Goal: Task Accomplishment & Management: Use online tool/utility

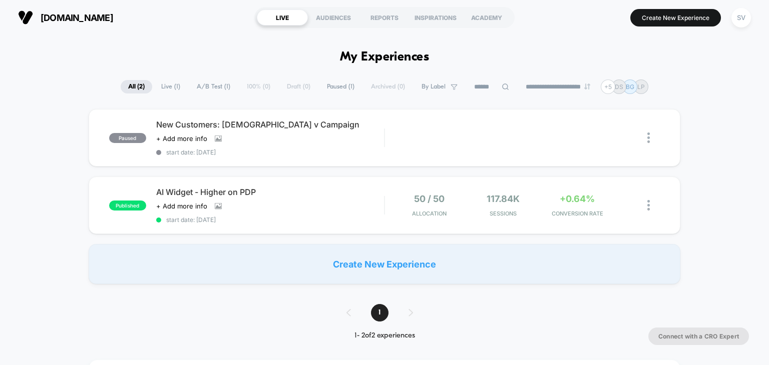
click at [167, 87] on span "Live ( 1 )" at bounding box center [171, 87] width 34 height 14
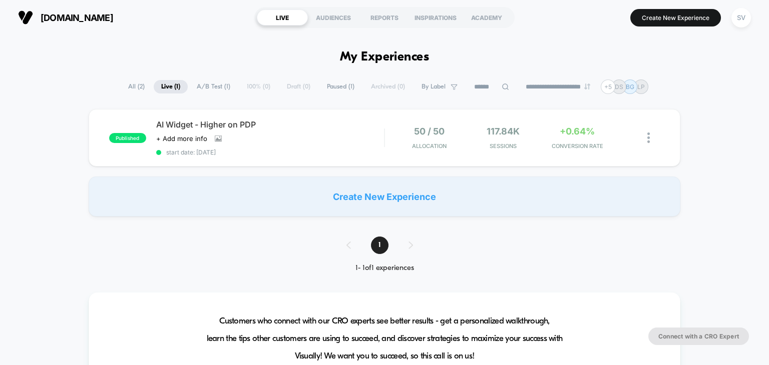
click at [199, 85] on span "A/B Test ( 1 )" at bounding box center [213, 87] width 49 height 14
click at [342, 22] on div "AUDIENCES" at bounding box center [333, 18] width 51 height 16
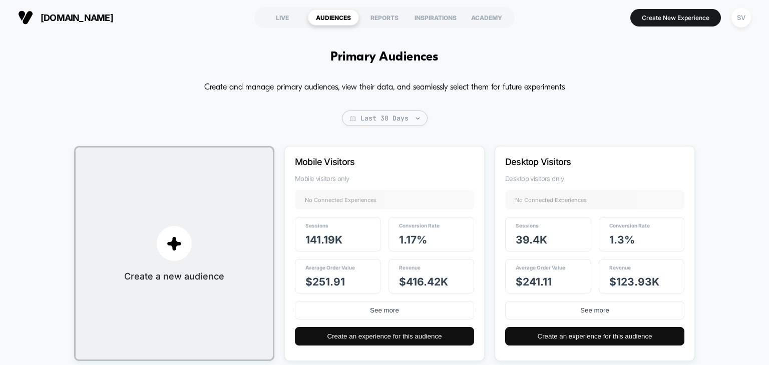
click at [80, 12] on button "[DOMAIN_NAME]" at bounding box center [65, 18] width 101 height 16
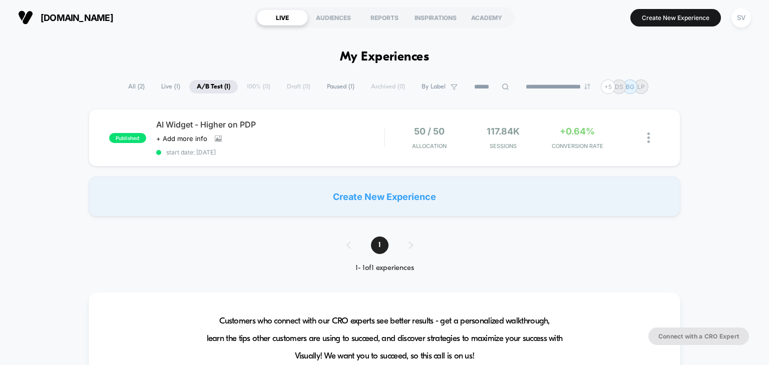
click at [124, 87] on span "All ( 2 )" at bounding box center [137, 87] width 32 height 14
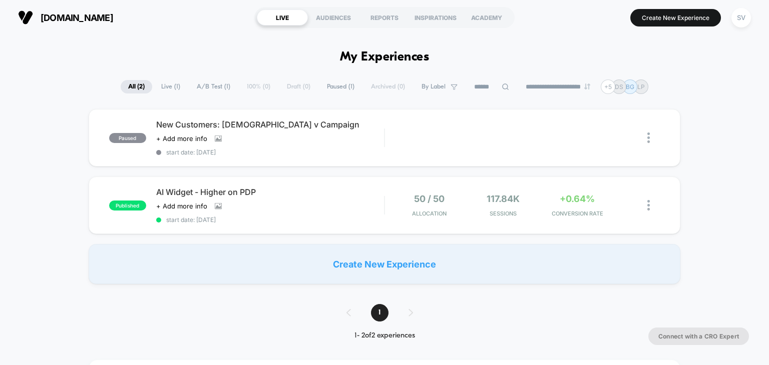
click at [414, 260] on div "Create New Experience" at bounding box center [385, 264] width 592 height 40
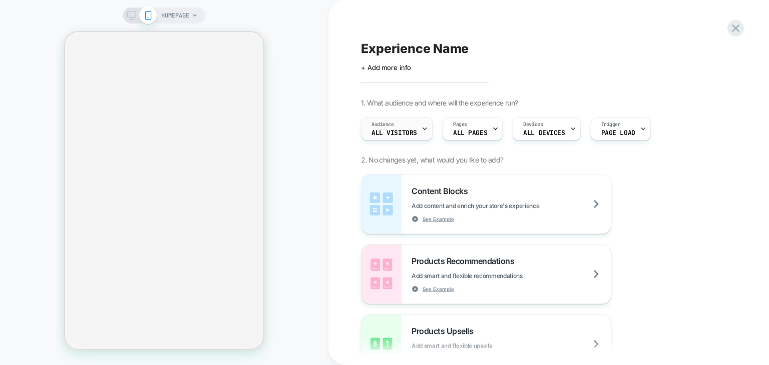
click at [423, 129] on icon at bounding box center [425, 129] width 4 height 2
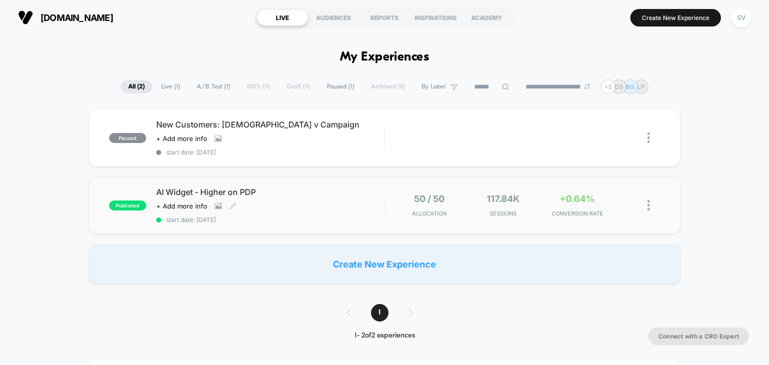
click at [270, 202] on div "Click to view images Click to edit experience details + Add more info" at bounding box center [236, 206] width 160 height 8
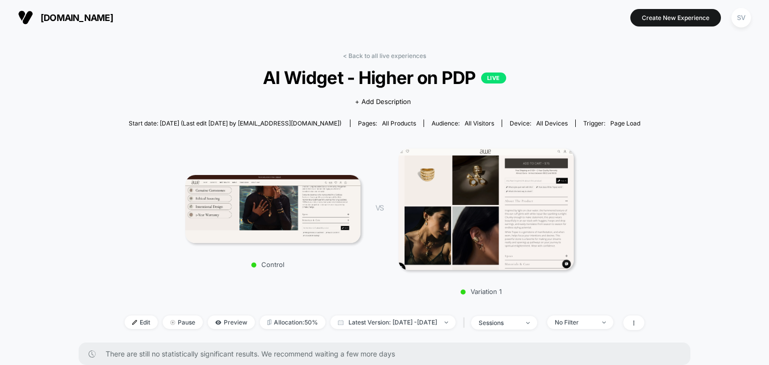
click at [74, 17] on span "[DOMAIN_NAME]" at bounding box center [77, 18] width 73 height 11
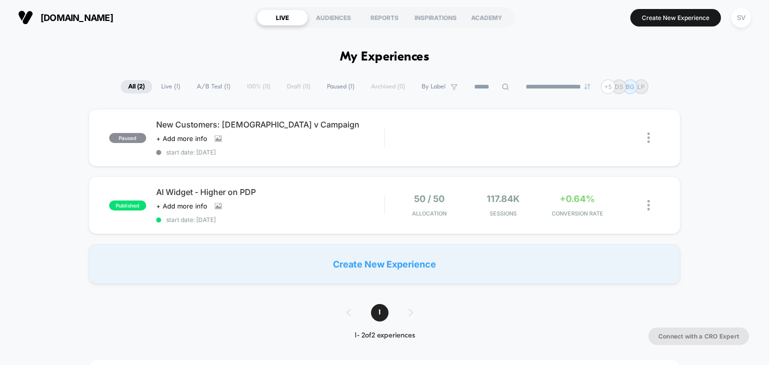
click at [353, 265] on div "Create New Experience" at bounding box center [385, 264] width 592 height 40
click at [160, 89] on span "Live ( 1 )" at bounding box center [171, 87] width 34 height 14
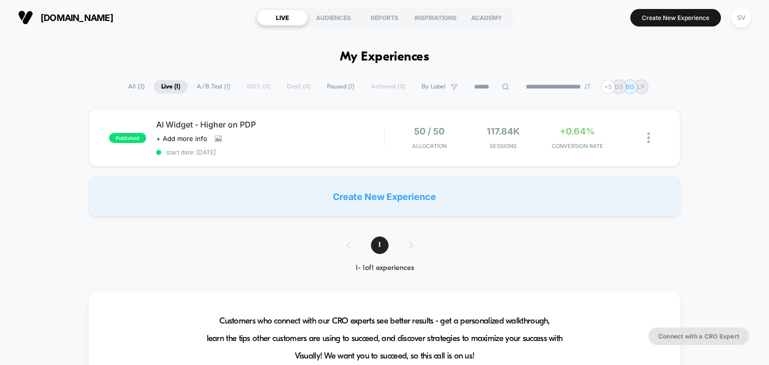
click at [210, 88] on span "A/B Test ( 1 )" at bounding box center [213, 87] width 49 height 14
click at [254, 87] on div "**********" at bounding box center [384, 87] width 527 height 15
click at [251, 91] on div "**********" at bounding box center [384, 87] width 527 height 15
click at [252, 87] on div "**********" at bounding box center [384, 87] width 527 height 15
click at [326, 87] on span "Paused ( 1 )" at bounding box center [340, 87] width 43 height 14
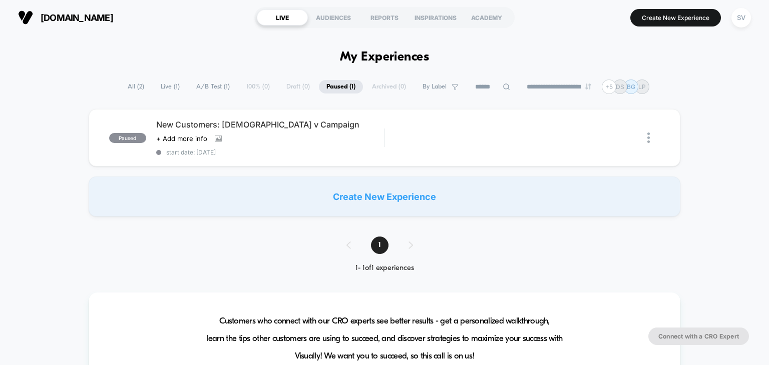
click at [422, 85] on span "By Label" at bounding box center [434, 87] width 24 height 8
click at [468, 86] on input at bounding box center [492, 87] width 50 height 12
click at [563, 87] on select "**********" at bounding box center [584, 87] width 81 height 7
click at [313, 13] on div "AUDIENCES" at bounding box center [333, 18] width 51 height 16
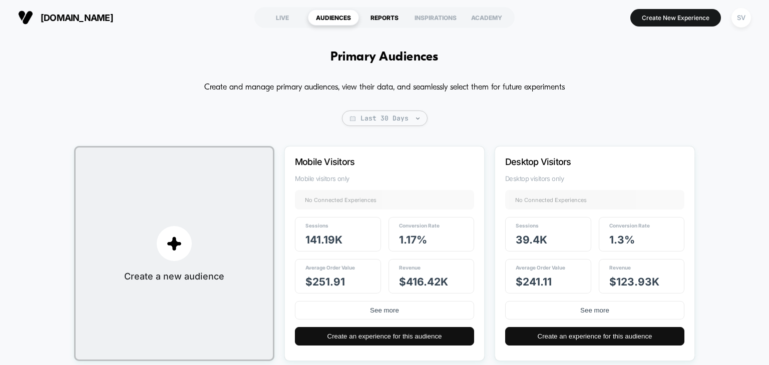
click at [385, 24] on div "REPORTS" at bounding box center [384, 18] width 51 height 16
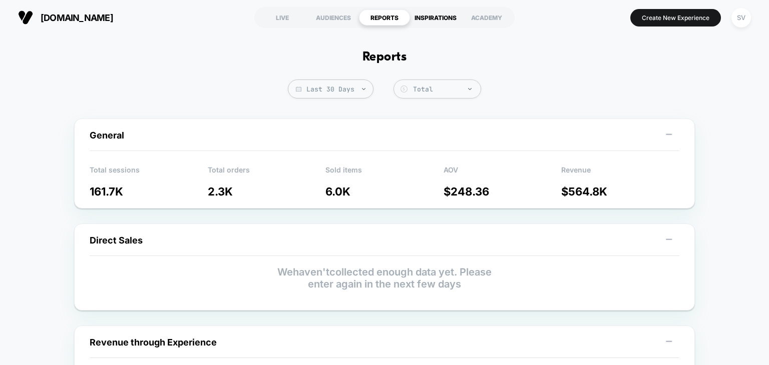
click at [415, 20] on div "INSPIRATIONS" at bounding box center [435, 18] width 51 height 16
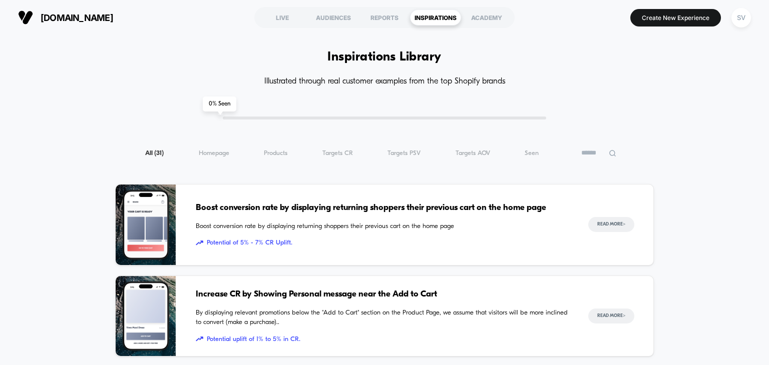
click at [70, 13] on span "[DOMAIN_NAME]" at bounding box center [77, 18] width 73 height 11
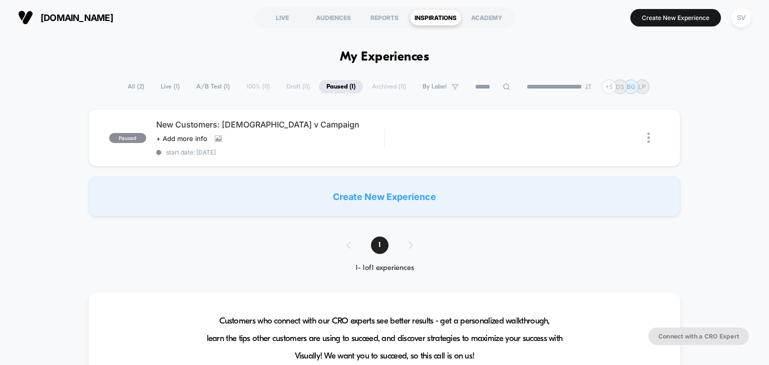
click at [388, 193] on div "Create New Experience" at bounding box center [385, 197] width 592 height 40
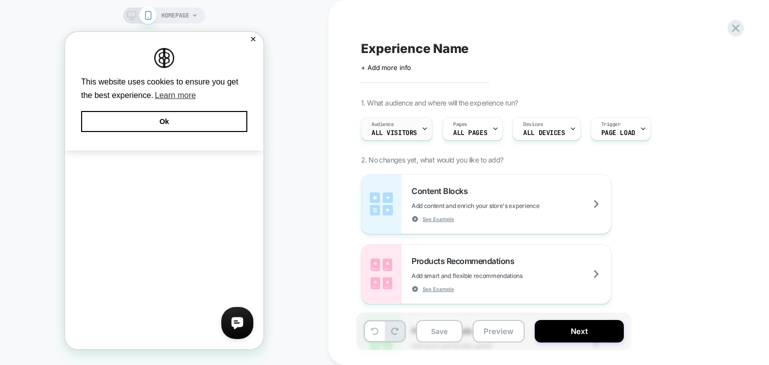
click at [414, 128] on div "Audience All Visitors" at bounding box center [394, 129] width 66 height 23
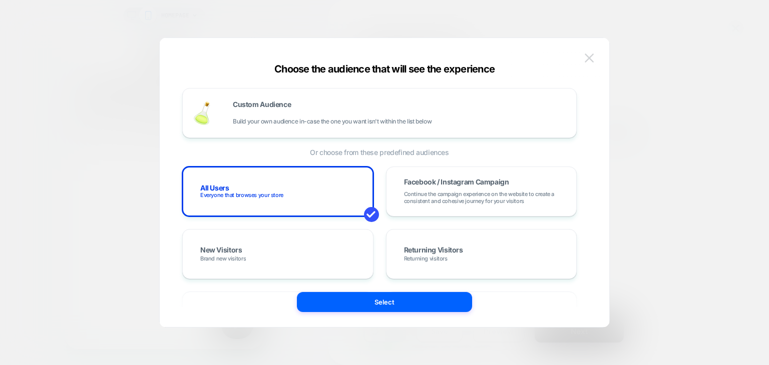
click at [591, 59] on img at bounding box center [588, 58] width 9 height 9
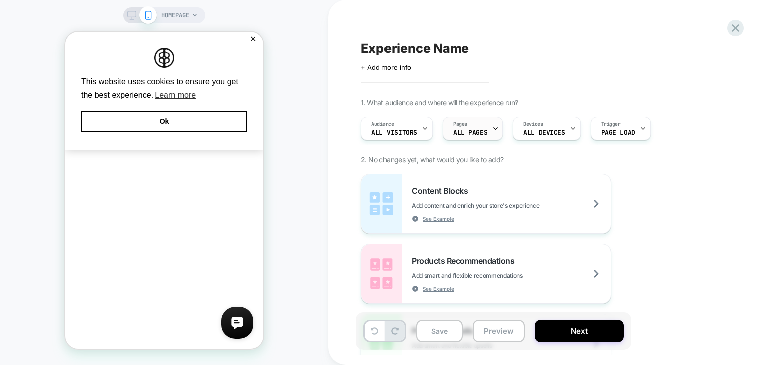
click at [482, 130] on span "ALL PAGES" at bounding box center [470, 133] width 34 height 7
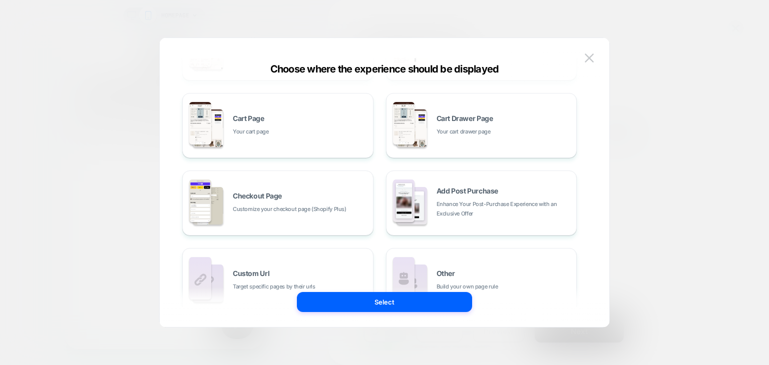
scroll to position [186, 0]
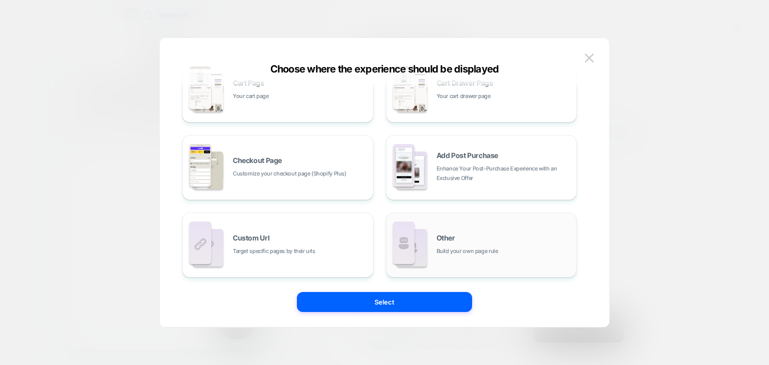
click at [488, 238] on div "Other Build your own page rule" at bounding box center [503, 246] width 135 height 22
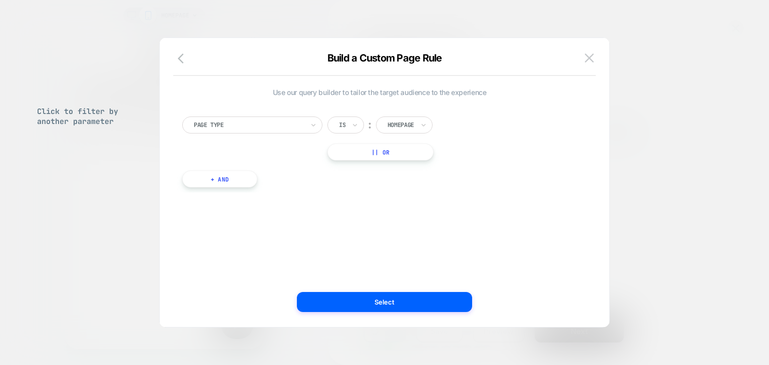
scroll to position [0, 0]
click at [594, 59] on button at bounding box center [588, 58] width 15 height 15
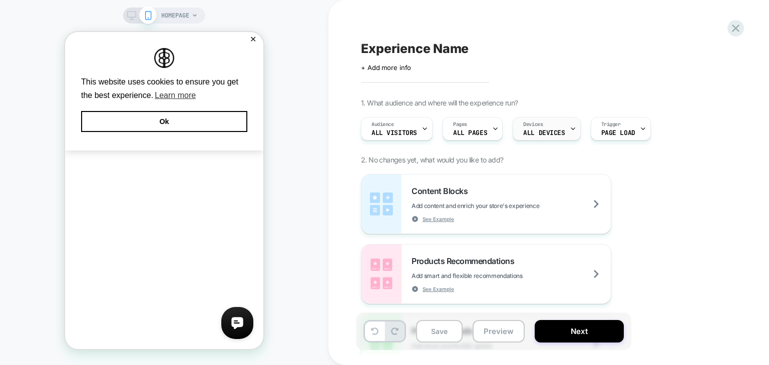
click at [531, 131] on span "ALL DEVICES" at bounding box center [544, 133] width 42 height 7
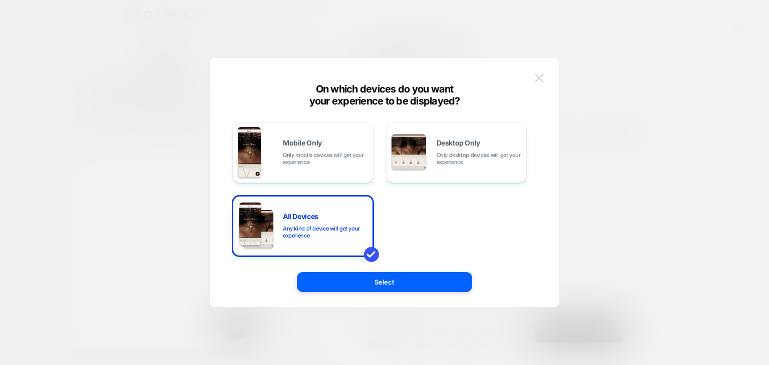
click at [538, 78] on img at bounding box center [538, 78] width 9 height 9
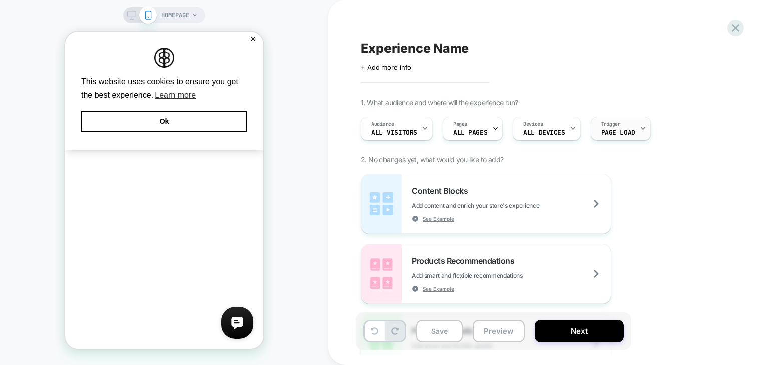
click at [601, 133] on span "Page Load" at bounding box center [618, 133] width 34 height 7
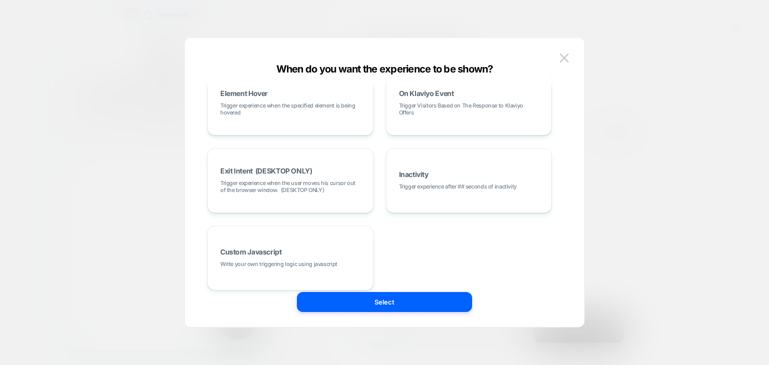
scroll to position [186, 0]
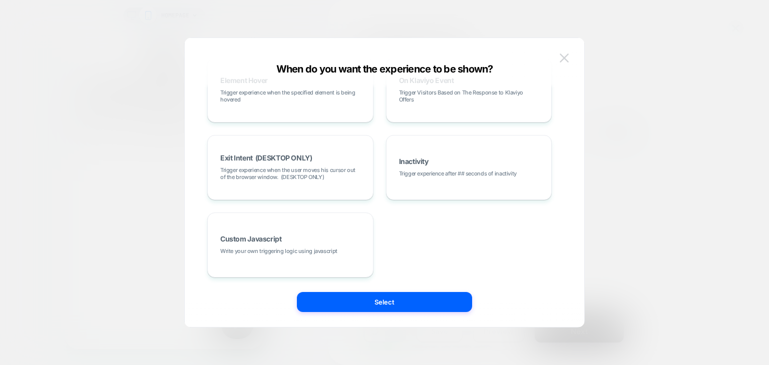
click at [558, 61] on button at bounding box center [563, 58] width 15 height 15
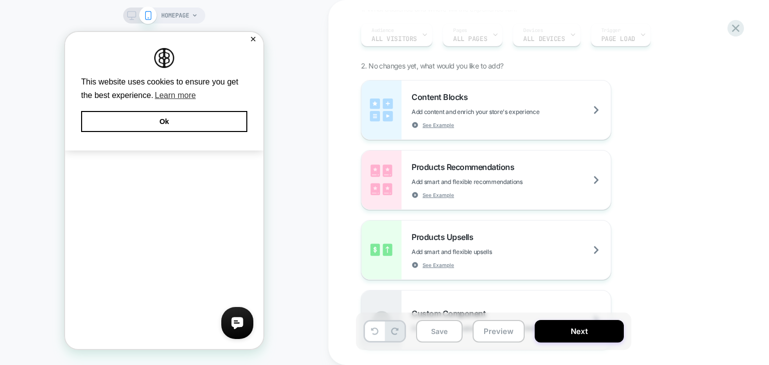
scroll to position [100, 0]
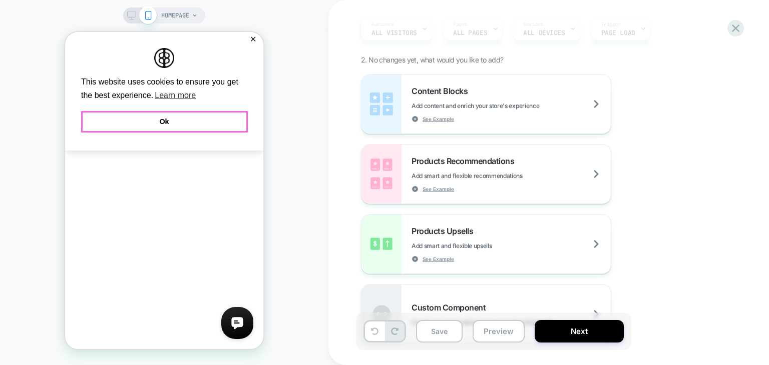
click at [203, 117] on button "Ok" at bounding box center [164, 121] width 166 height 21
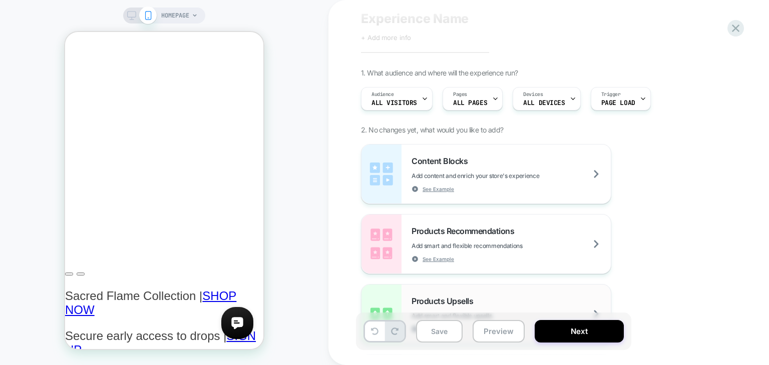
scroll to position [0, 0]
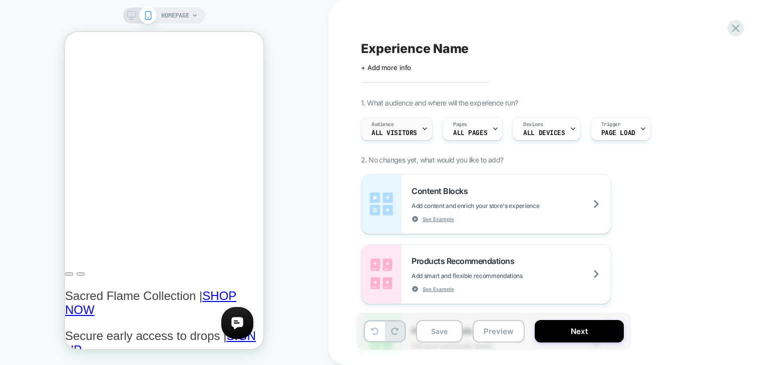
click at [423, 127] on icon at bounding box center [424, 129] width 7 height 7
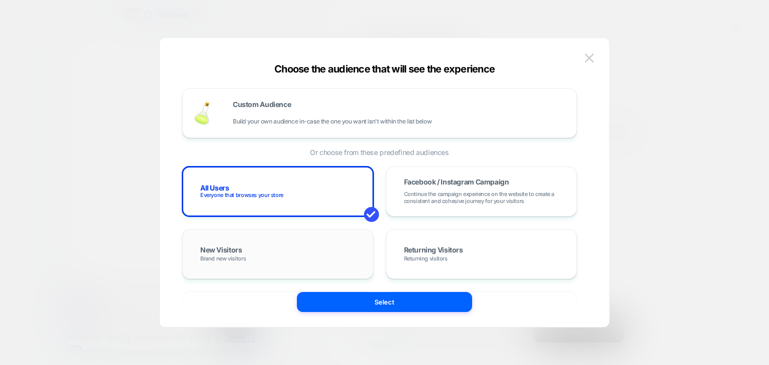
click at [226, 250] on span "New Visitors" at bounding box center [221, 251] width 42 height 9
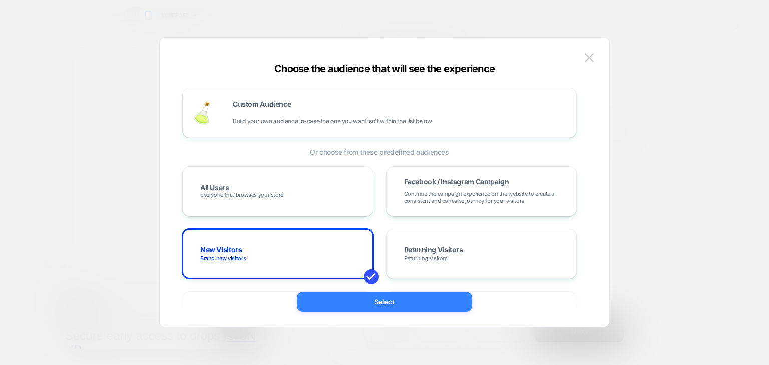
click at [342, 308] on button "Select" at bounding box center [384, 302] width 175 height 20
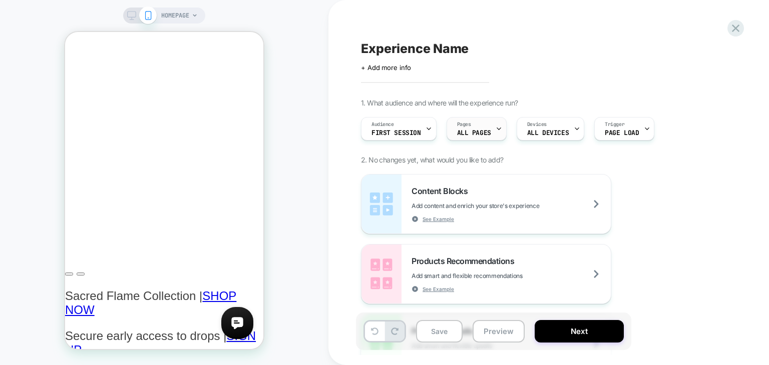
click at [469, 126] on div "Pages ALL PAGES" at bounding box center [474, 129] width 54 height 23
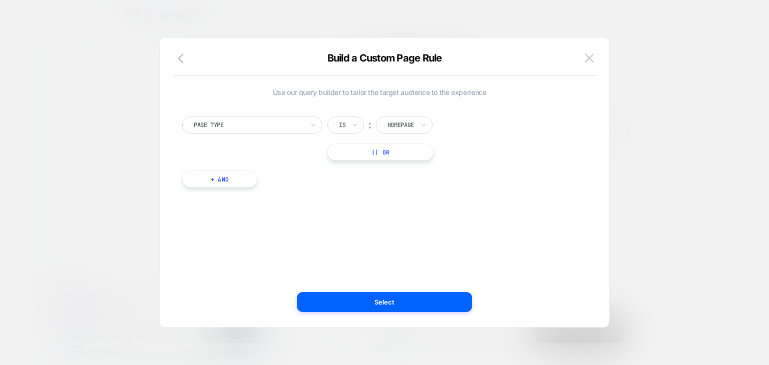
click at [294, 126] on div at bounding box center [249, 125] width 110 height 9
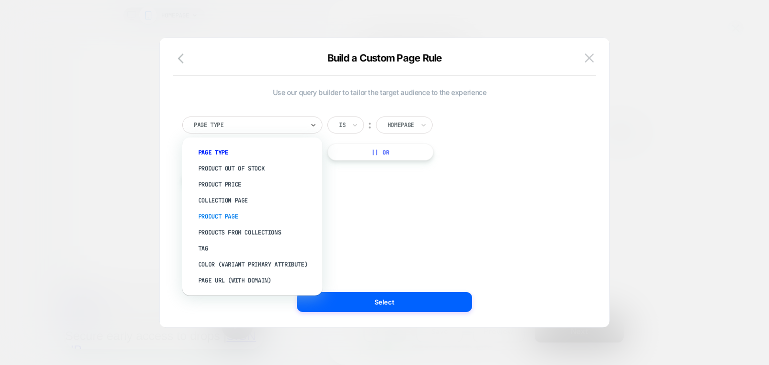
click at [252, 219] on div "Product Page" at bounding box center [257, 217] width 130 height 16
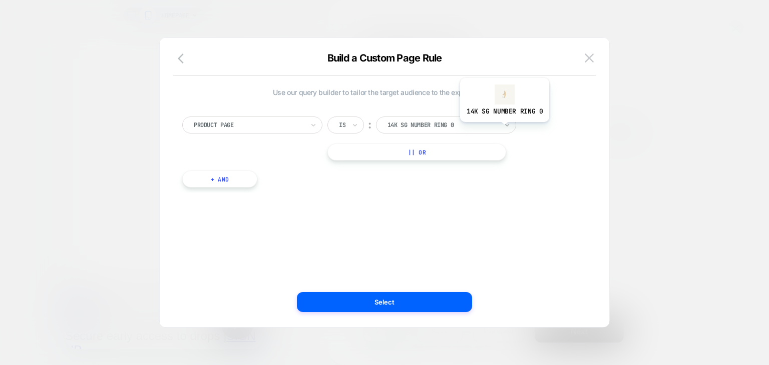
click at [503, 130] on icon at bounding box center [506, 125] width 7 height 10
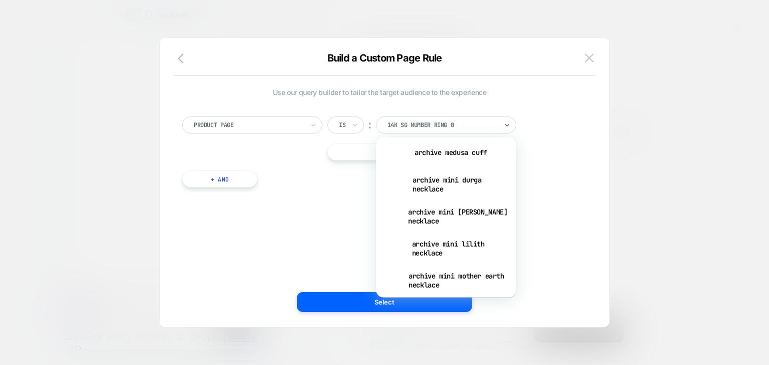
scroll to position [4262, 0]
